Goal: Transaction & Acquisition: Obtain resource

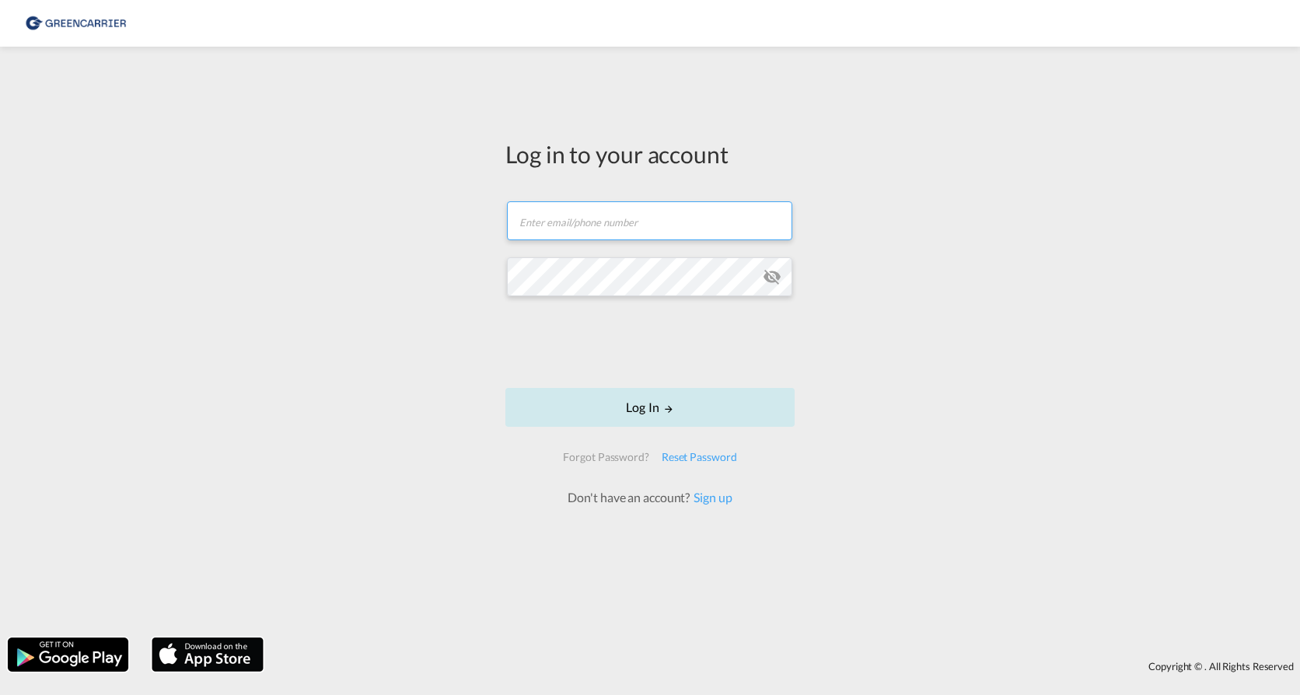
type input "krro@scangl.com"
click at [654, 406] on button "Log In" at bounding box center [650, 407] width 289 height 39
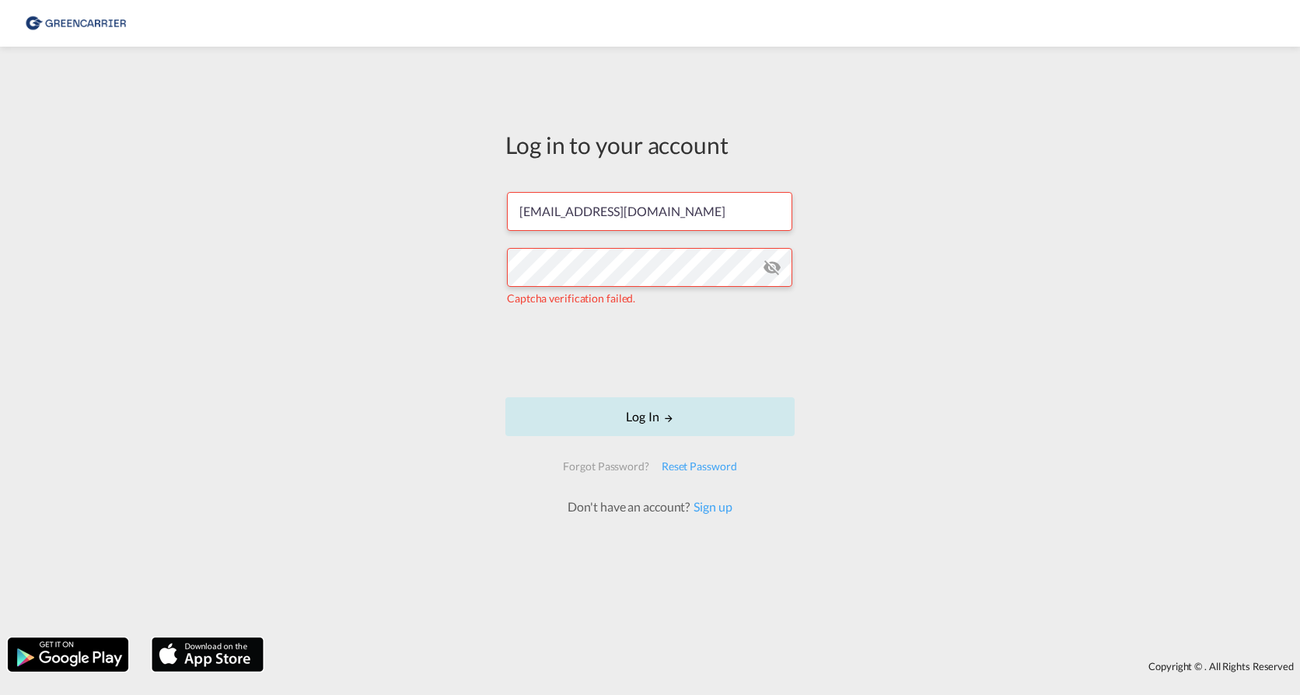
click at [674, 412] on button "Log In" at bounding box center [650, 416] width 289 height 39
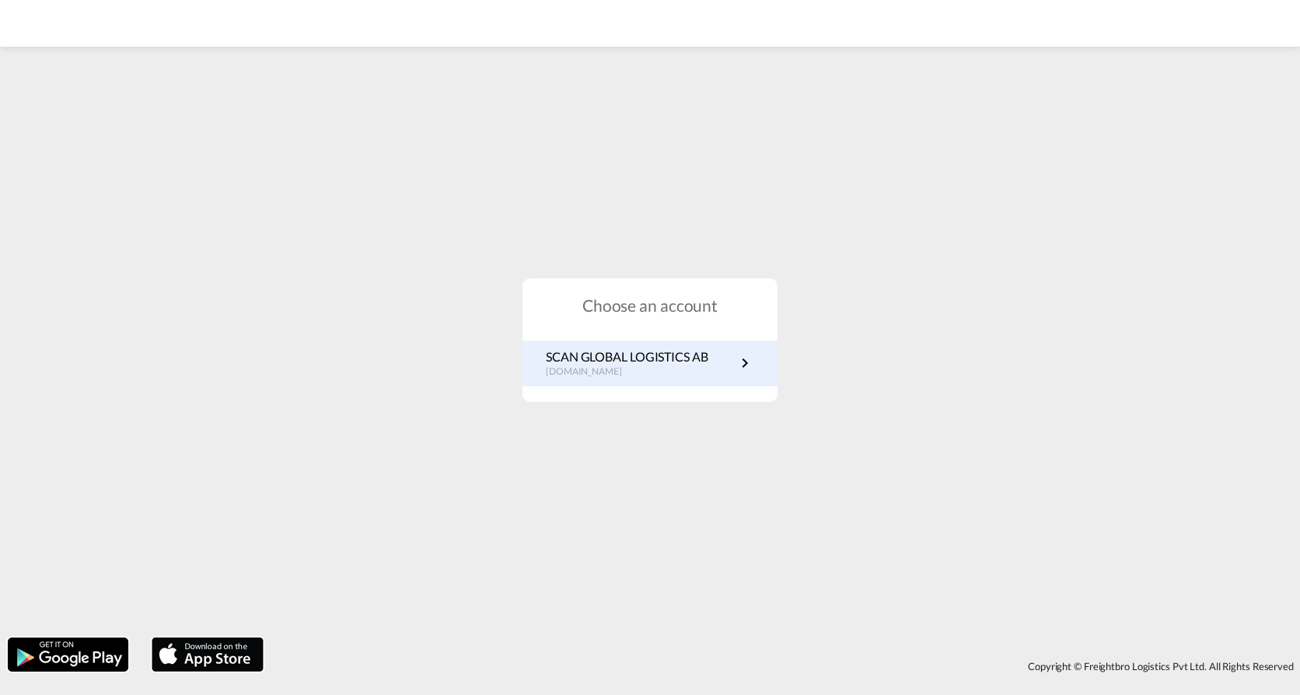
click at [683, 355] on p "SCAN GLOBAL LOGISTICS AB" at bounding box center [627, 356] width 163 height 17
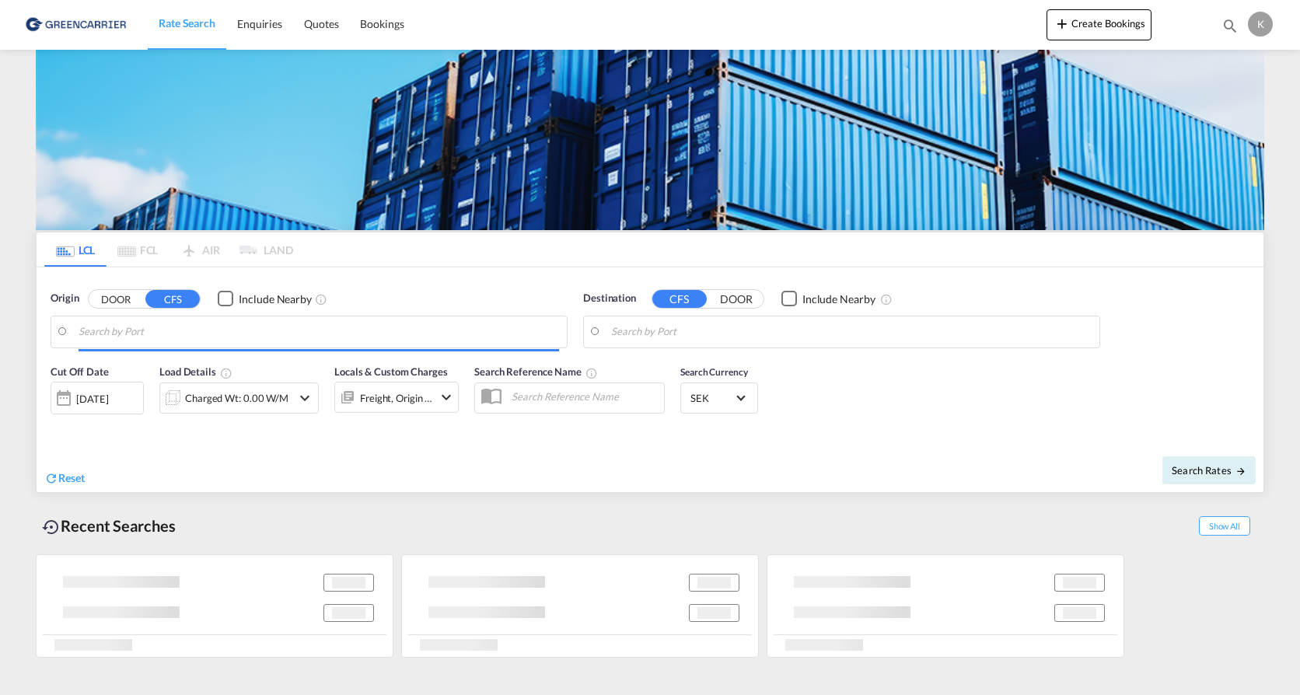
type input "[GEOGRAPHIC_DATA] ([GEOGRAPHIC_DATA]), [GEOGRAPHIC_DATA]"
type input "[PERSON_NAME], CLSCL"
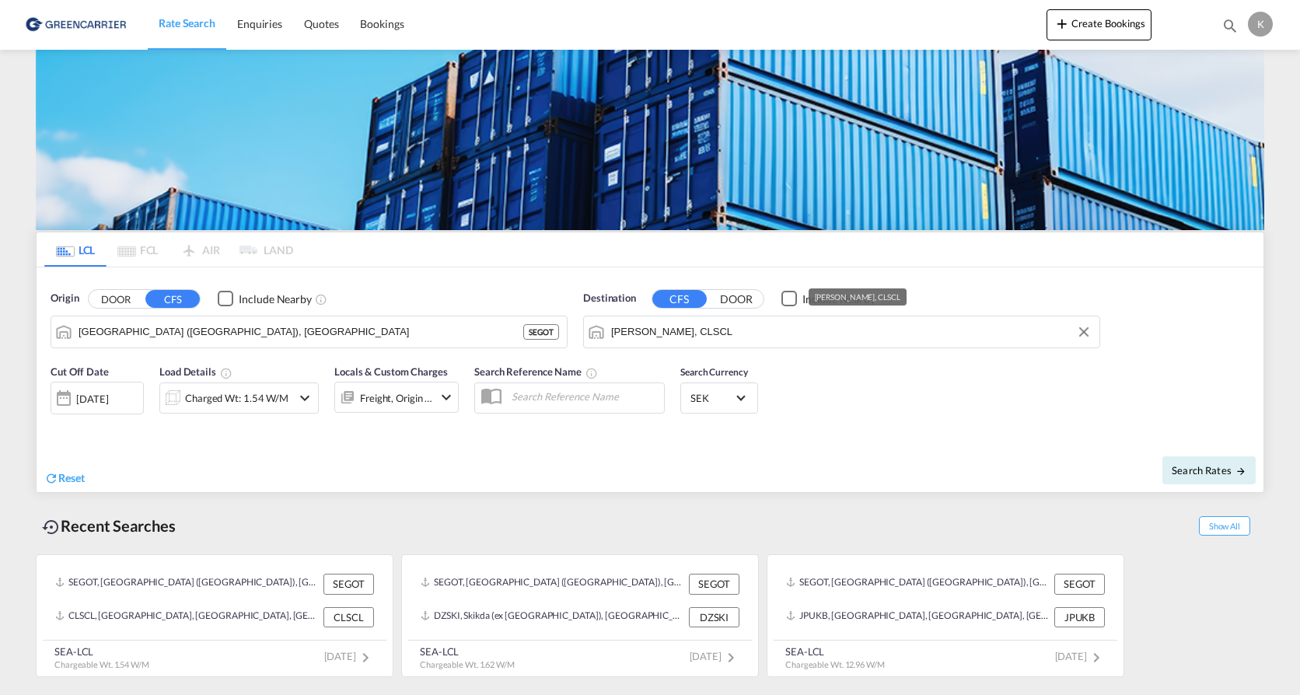
click at [661, 331] on input "[PERSON_NAME], CLSCL" at bounding box center [851, 331] width 481 height 23
click at [1076, 331] on md-icon "Clear Input" at bounding box center [1084, 332] width 17 height 17
click at [781, 331] on body "Rate Search Enquiries Quotes Bookings Rate Search Enquiries" at bounding box center [650, 347] width 1300 height 695
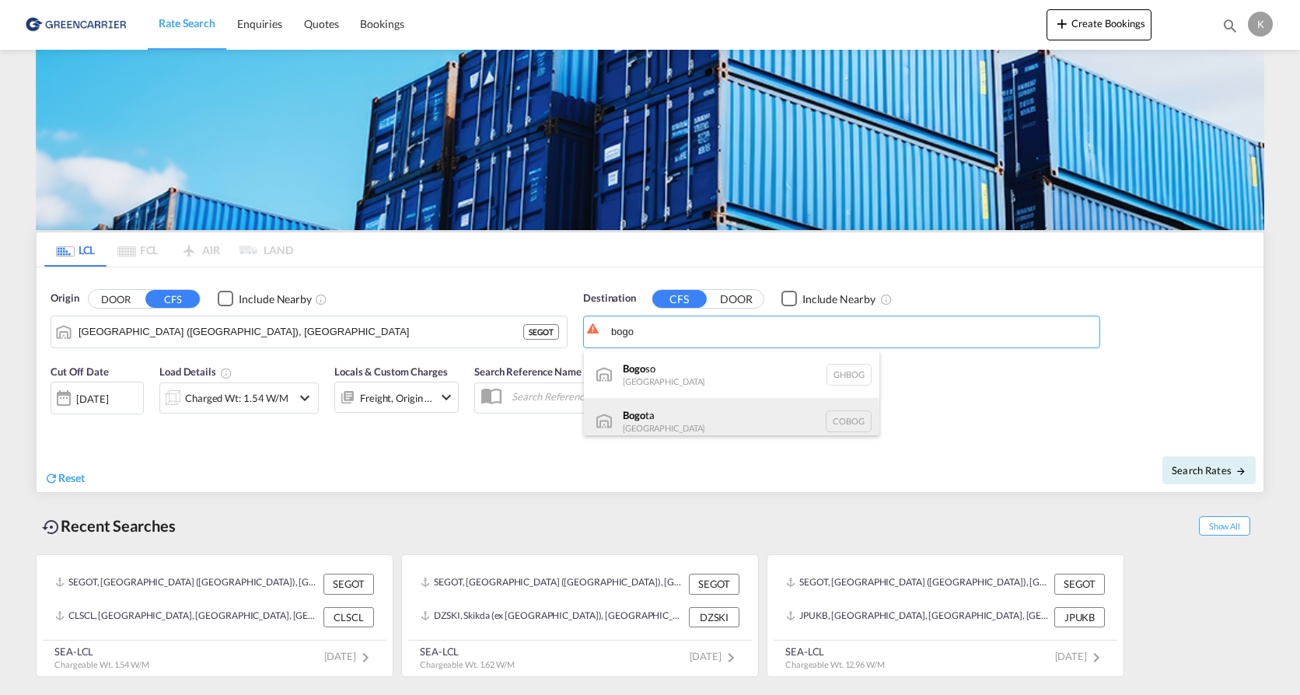
click at [718, 418] on div "Bogo ta [GEOGRAPHIC_DATA] [GEOGRAPHIC_DATA]" at bounding box center [732, 421] width 296 height 47
type input "Bogota, COBOG"
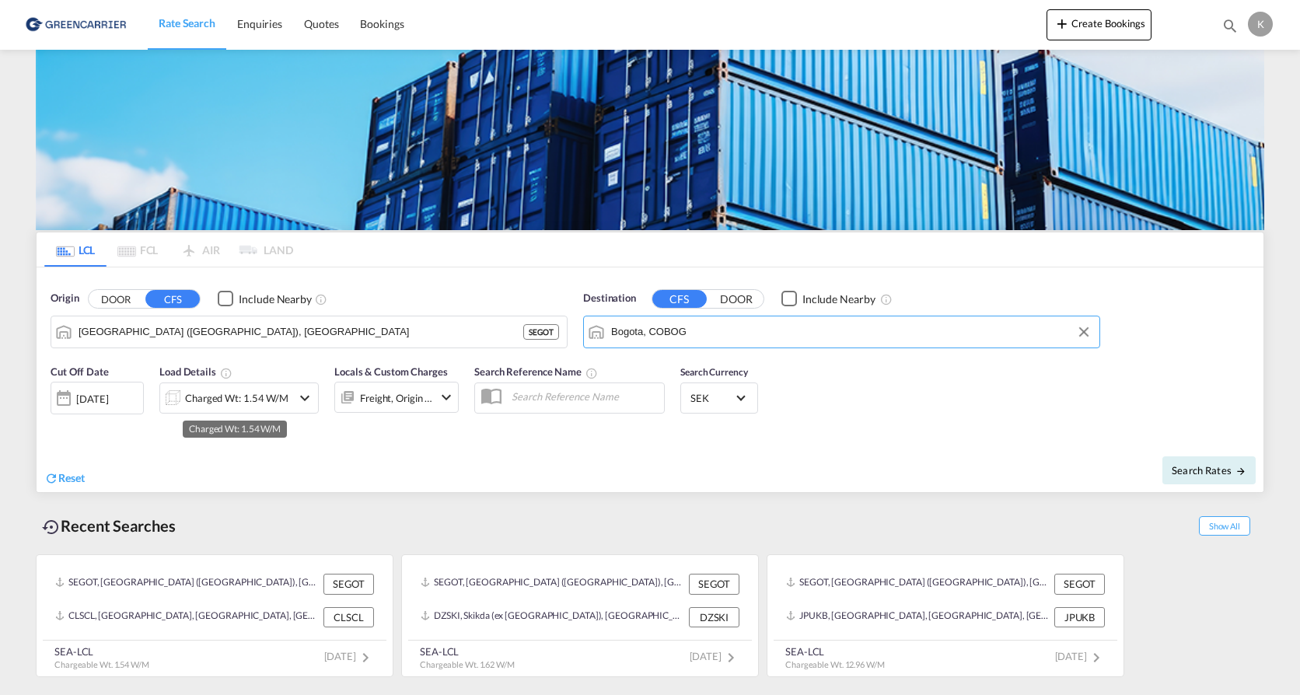
click at [222, 398] on div "Charged Wt: 1.54 W/M" at bounding box center [236, 398] width 103 height 22
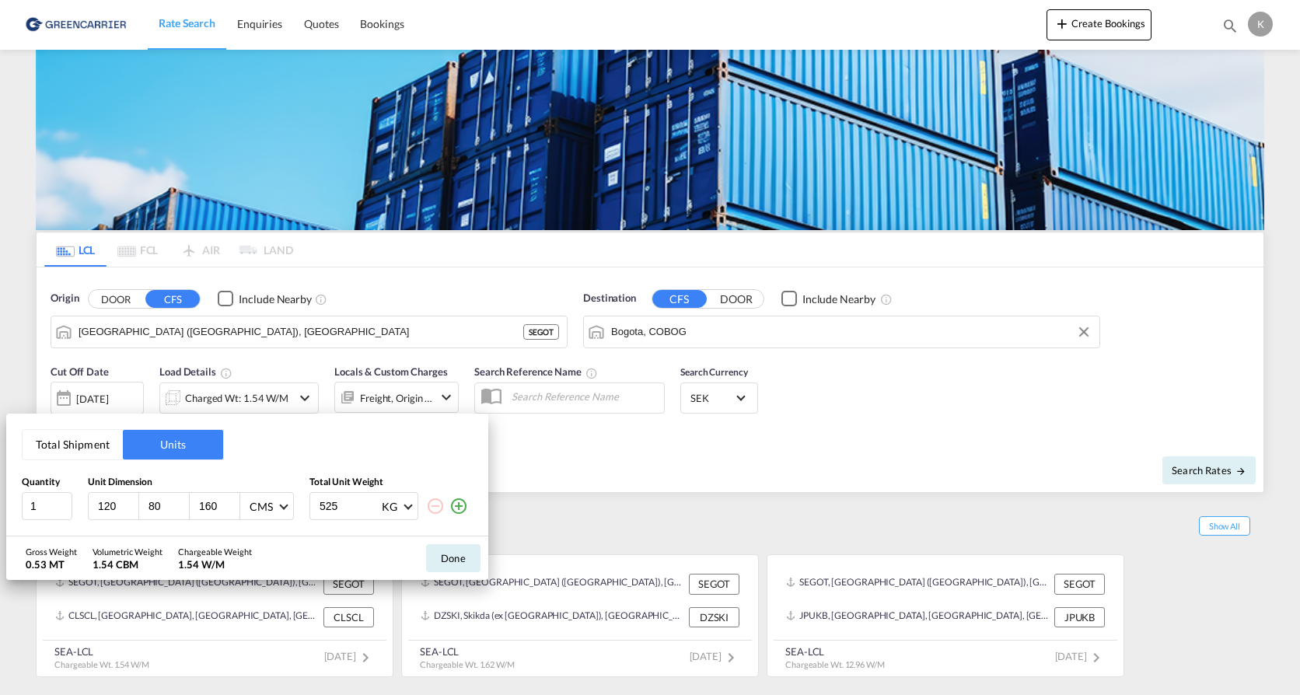
click at [109, 504] on input "120" at bounding box center [117, 506] width 42 height 14
drag, startPoint x: 117, startPoint y: 507, endPoint x: 85, endPoint y: 506, distance: 31.9
click at [85, 506] on div "1 120 80 160 CMS CMS Inches 525 KG KG LB" at bounding box center [247, 506] width 451 height 28
type input "80"
type input "60"
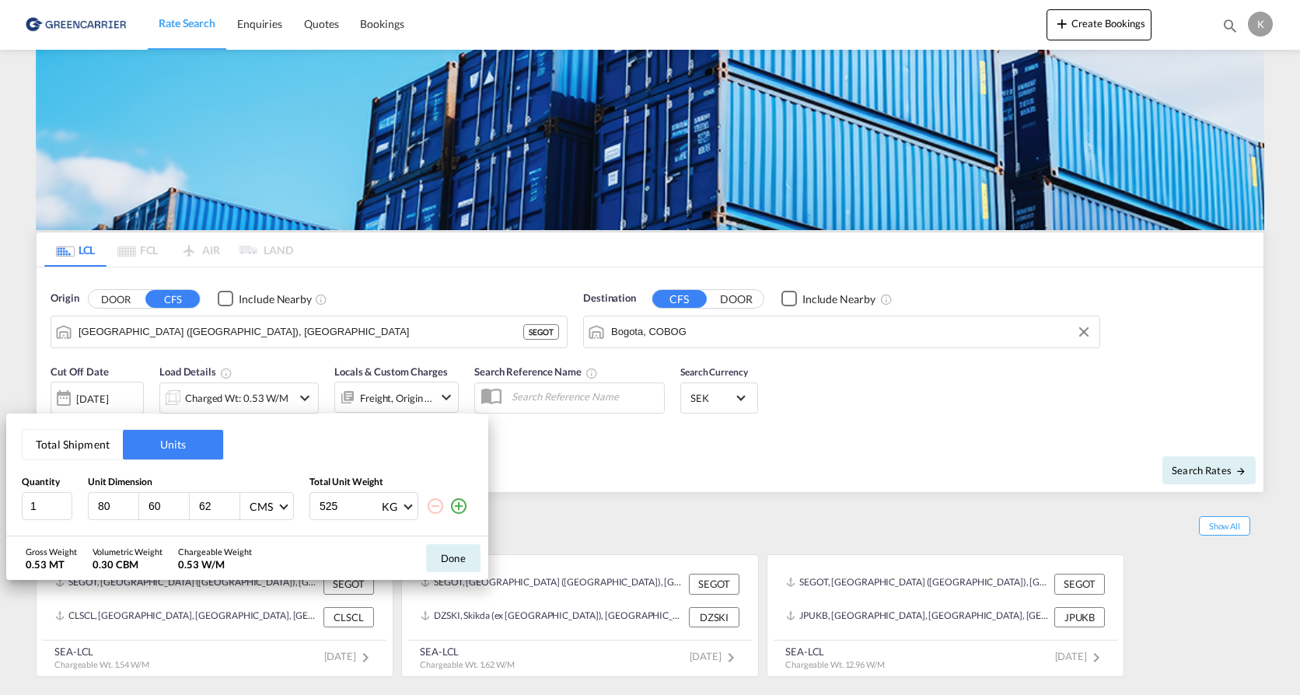
type input "62"
click at [360, 508] on input "525" at bounding box center [349, 506] width 62 height 26
drag, startPoint x: 360, startPoint y: 508, endPoint x: 280, endPoint y: 509, distance: 80.1
click at [280, 509] on div "1 80 60 62 CMS CMS Inches 525 KG KG LB" at bounding box center [247, 506] width 451 height 28
type input "200"
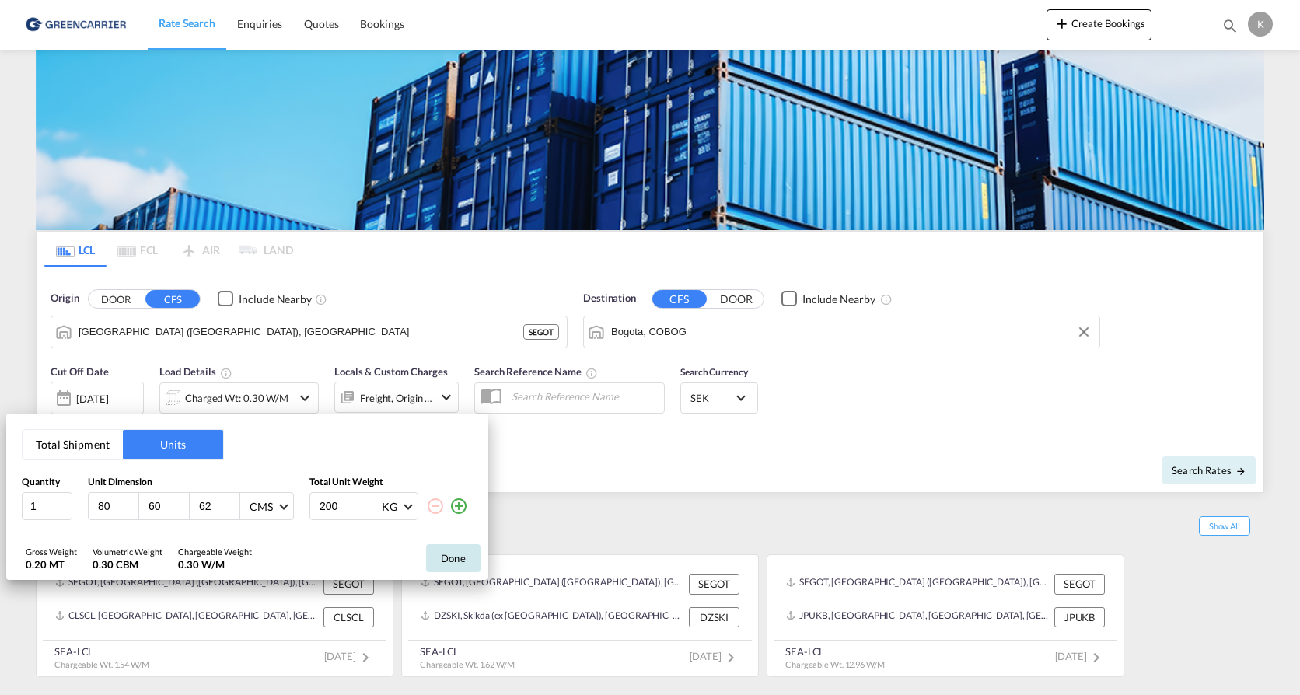
click at [435, 562] on button "Done" at bounding box center [453, 558] width 54 height 28
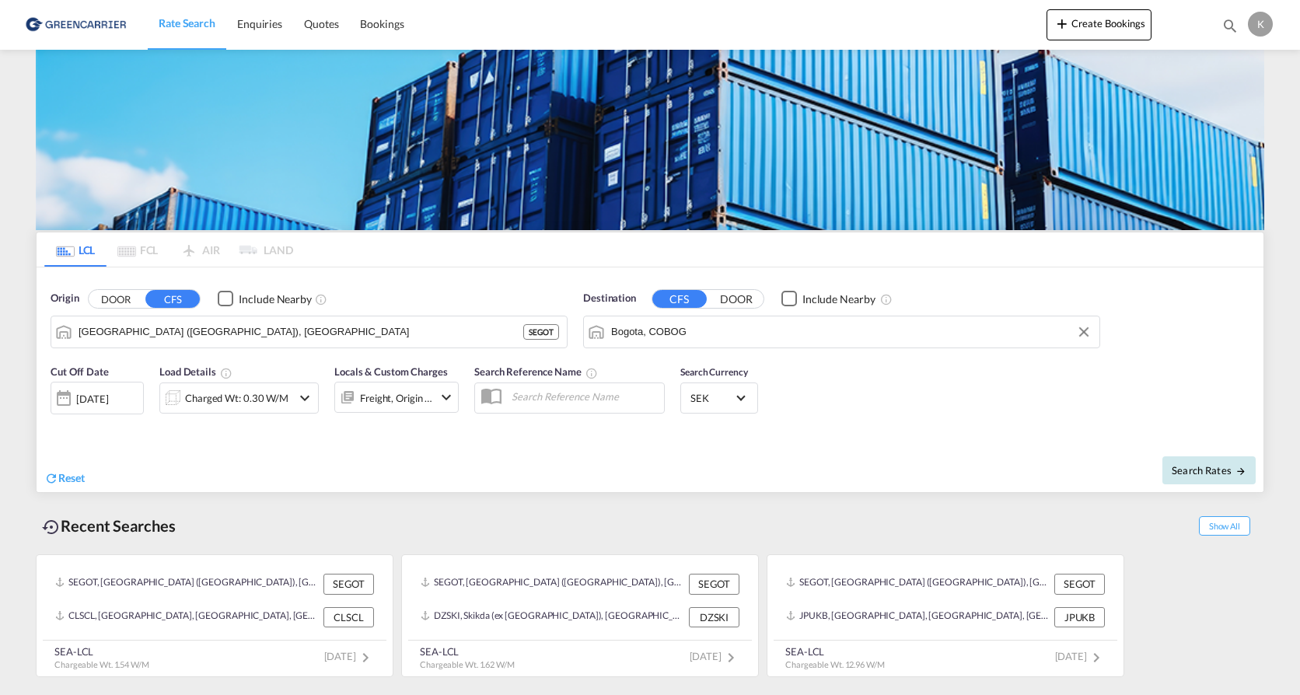
click at [1207, 474] on span "Search Rates" at bounding box center [1209, 470] width 75 height 12
type input "SEGOT to COBOG / [DATE]"
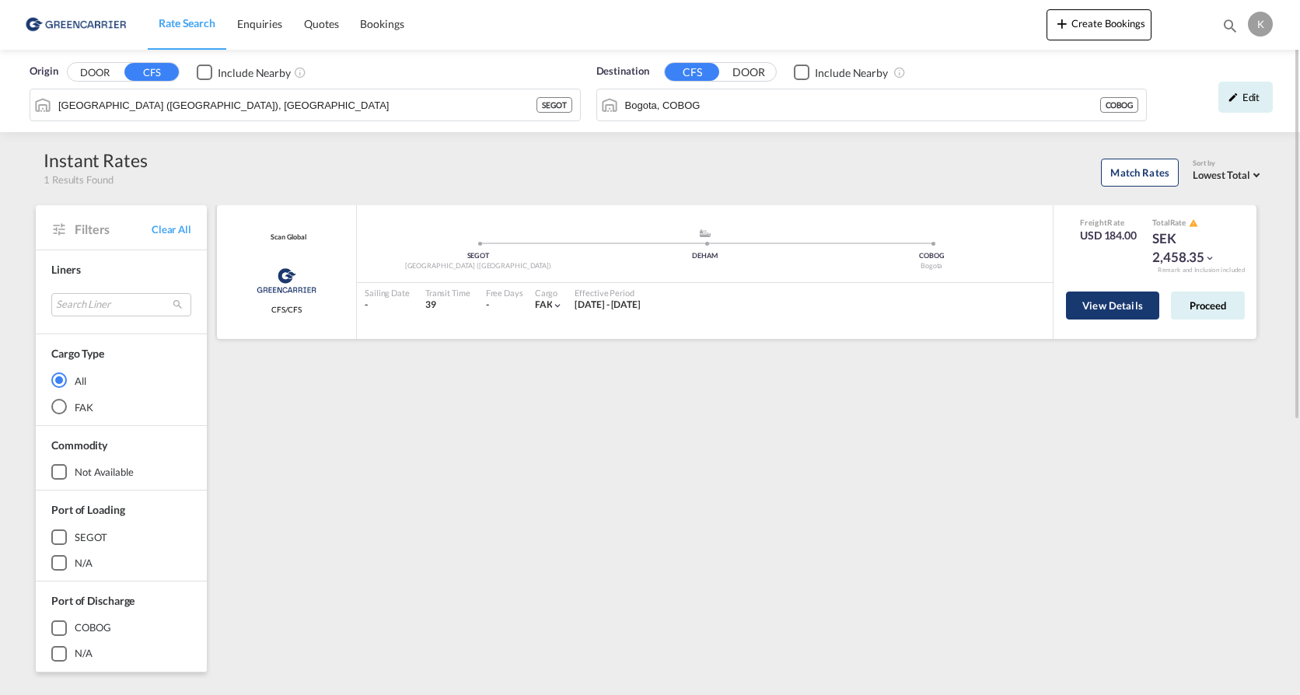
click at [1113, 306] on button "View Details" at bounding box center [1112, 306] width 93 height 28
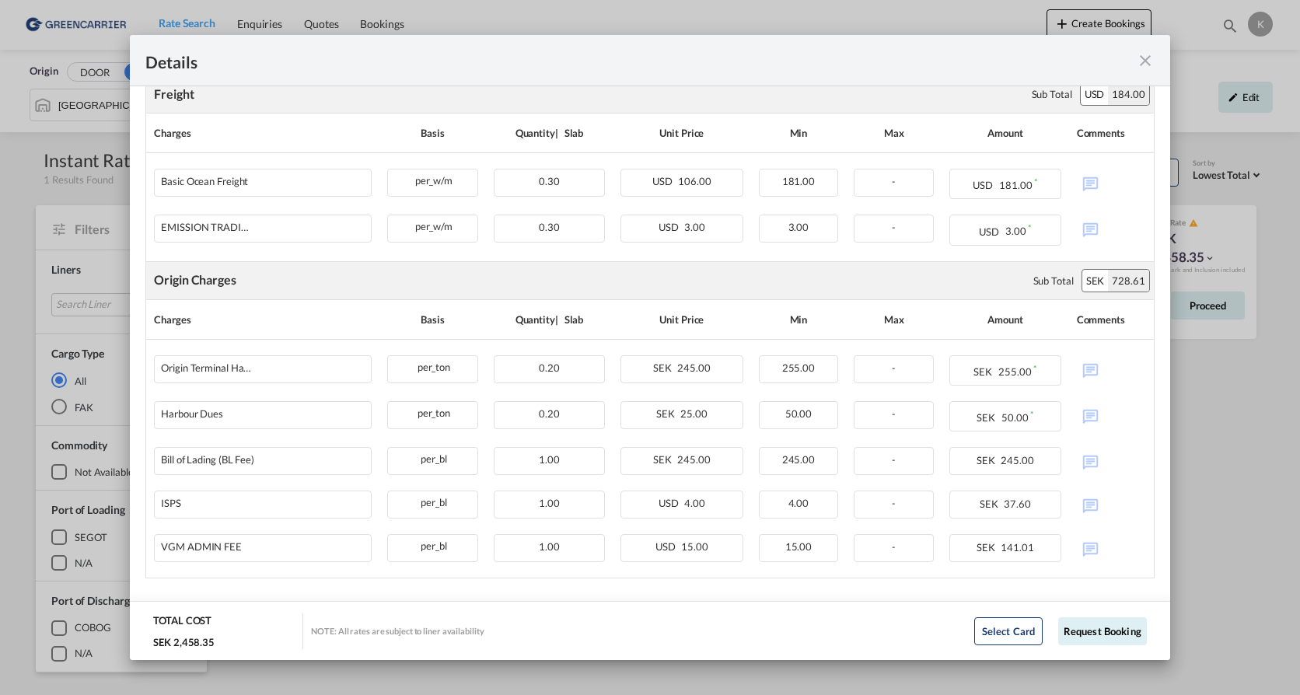
scroll to position [349, 0]
